Goal: Task Accomplishment & Management: Manage account settings

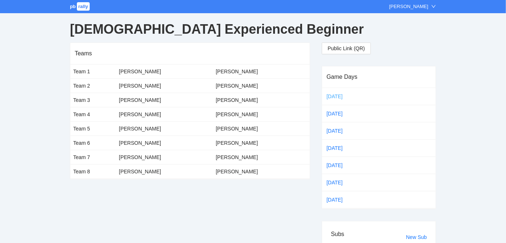
click at [331, 94] on link "[DATE]" at bounding box center [340, 96] width 31 height 11
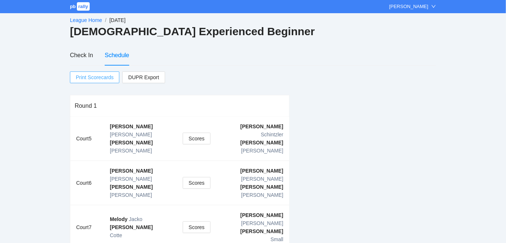
click at [92, 78] on span "Print Scorecards" at bounding box center [95, 77] width 38 height 11
click at [84, 54] on div "Check In" at bounding box center [81, 55] width 23 height 9
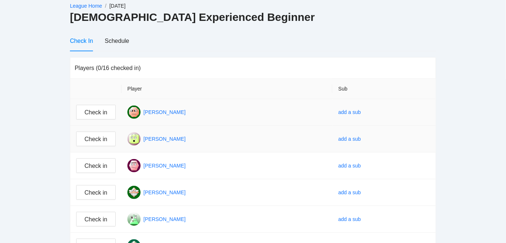
scroll to position [22, 0]
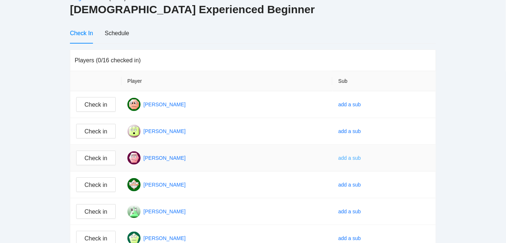
click at [359, 154] on div "add a sub" at bounding box center [349, 158] width 23 height 8
click at [358, 179] on span "Hallie Micali" at bounding box center [372, 180] width 42 height 8
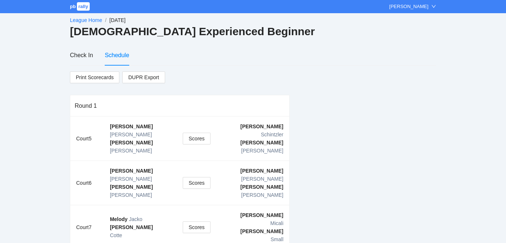
scroll to position [22, 0]
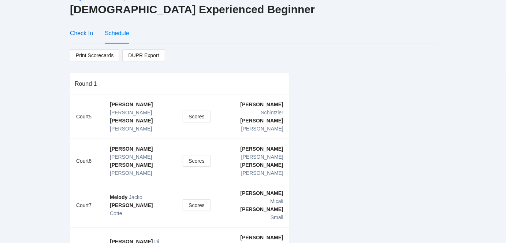
click at [86, 33] on div "Check In" at bounding box center [81, 33] width 23 height 9
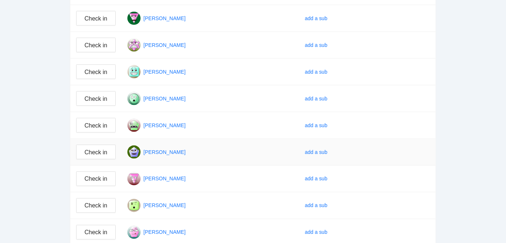
scroll to position [301, 0]
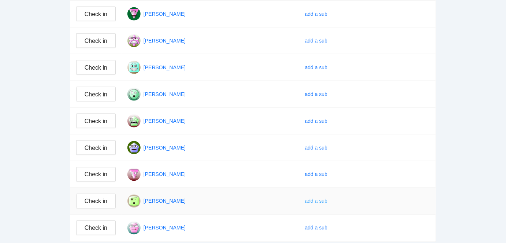
click at [328, 197] on div "add a sub" at bounding box center [316, 201] width 23 height 8
click at [350, 208] on span "Elisabeth Quatrano" at bounding box center [363, 211] width 42 height 8
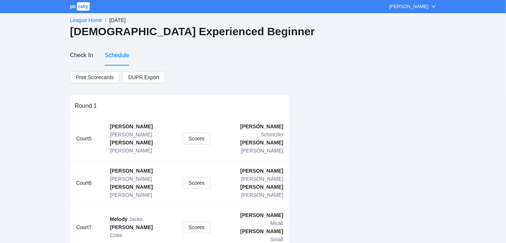
click at [90, 17] on link "League Home" at bounding box center [86, 20] width 32 height 6
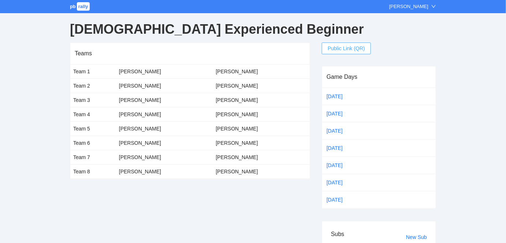
click at [345, 47] on span "Public Link (QR)" at bounding box center [346, 48] width 37 height 8
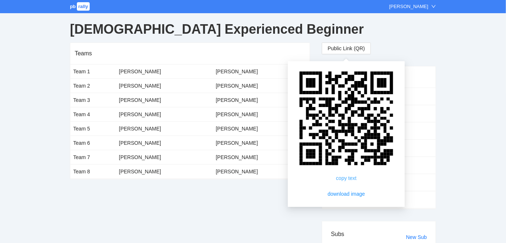
click at [346, 176] on link "copy text" at bounding box center [346, 178] width 21 height 6
drag, startPoint x: 373, startPoint y: 174, endPoint x: 419, endPoint y: 190, distance: 49.1
click at [419, 191] on td at bounding box center [414, 199] width 44 height 17
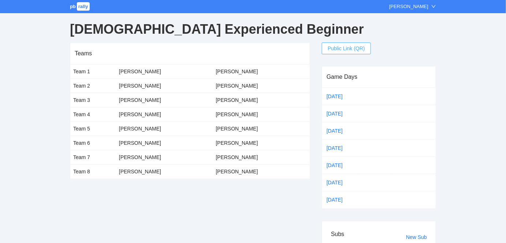
click at [336, 47] on span "Public Link (QR)" at bounding box center [346, 48] width 37 height 8
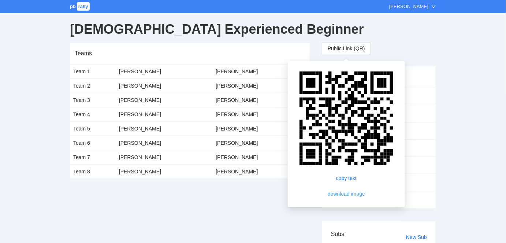
click at [345, 193] on span "download image" at bounding box center [346, 194] width 37 height 8
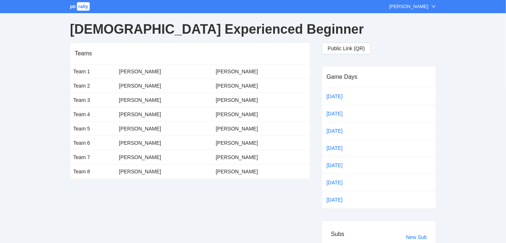
click at [445, 172] on div "pb rally Jo Marie Holzhammer Ladies Experienced Beginner Teams Team 1 Angela Di…" at bounding box center [253, 147] width 506 height 295
click at [333, 94] on link "[DATE]" at bounding box center [340, 96] width 31 height 11
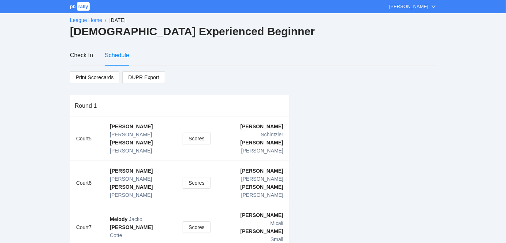
click at [90, 18] on link "League Home" at bounding box center [86, 20] width 32 height 6
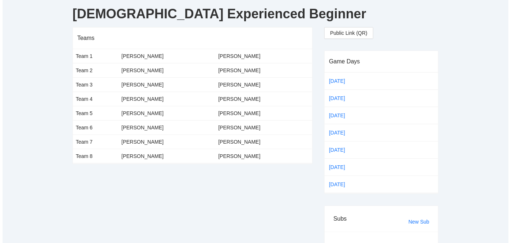
scroll to position [44, 0]
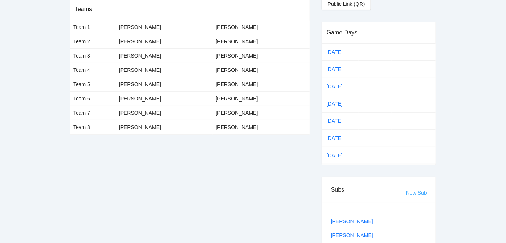
click at [417, 190] on link "New Sub" at bounding box center [416, 193] width 21 height 6
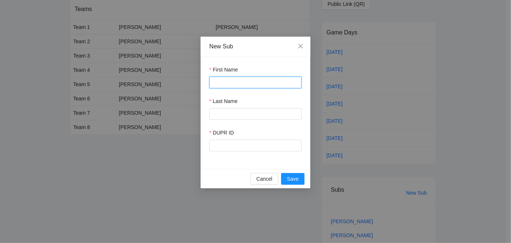
click at [229, 82] on input "First Name" at bounding box center [255, 83] width 92 height 12
type input "*****"
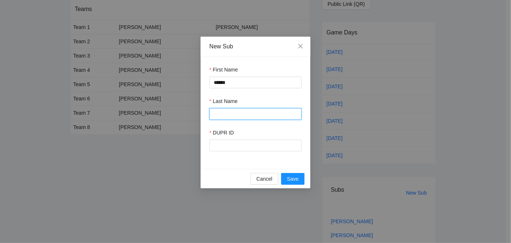
click at [228, 114] on input "Last Name" at bounding box center [255, 114] width 92 height 12
type input "*****"
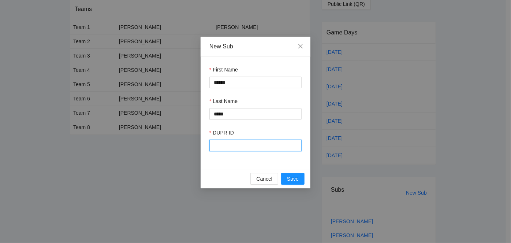
click at [219, 146] on input "DUPR ID" at bounding box center [255, 146] width 92 height 12
type input "******"
click at [292, 178] on span "Save" at bounding box center [293, 179] width 12 height 8
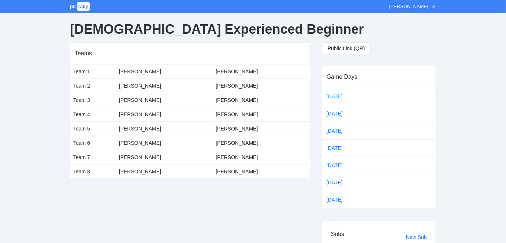
click at [330, 94] on link "[DATE]" at bounding box center [340, 96] width 31 height 11
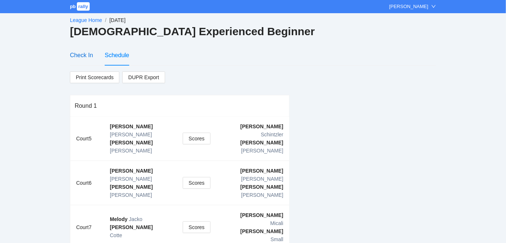
click at [80, 52] on div "Check In" at bounding box center [81, 55] width 23 height 9
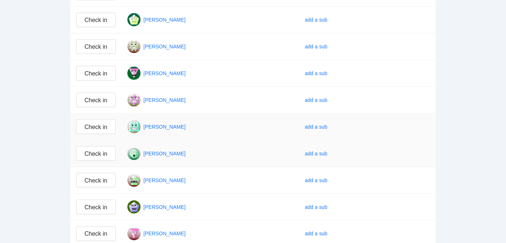
scroll to position [244, 0]
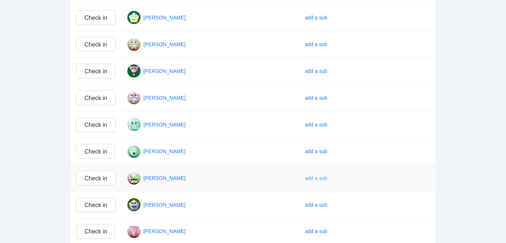
click at [319, 174] on div "add a sub" at bounding box center [316, 178] width 23 height 8
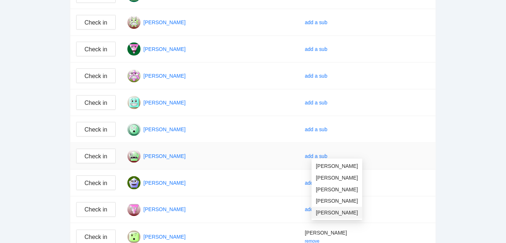
scroll to position [266, 0]
click at [340, 209] on span "Peggy DOria" at bounding box center [337, 212] width 42 height 8
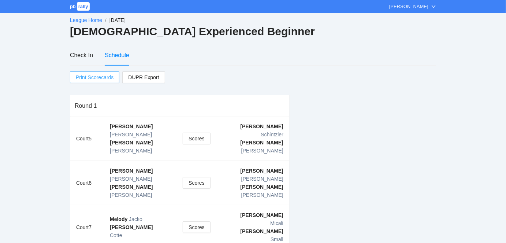
click at [103, 77] on span "Print Scorecards" at bounding box center [95, 77] width 38 height 11
